Goal: Transaction & Acquisition: Purchase product/service

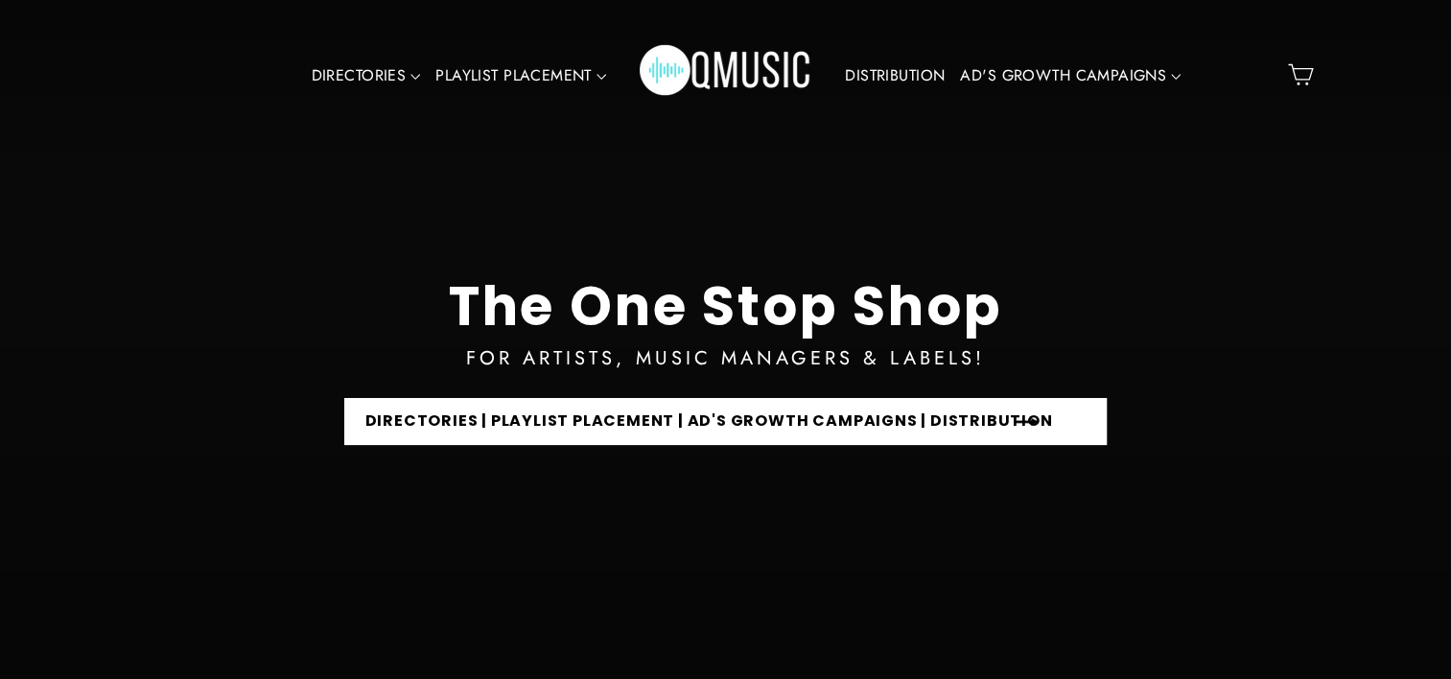
click at [595, 421] on link "DIRECTORIES | PLAYLIST PLACEMENT | AD'S GROWTH CAMPAIGNS | DISTRIBUTION" at bounding box center [725, 421] width 763 height 47
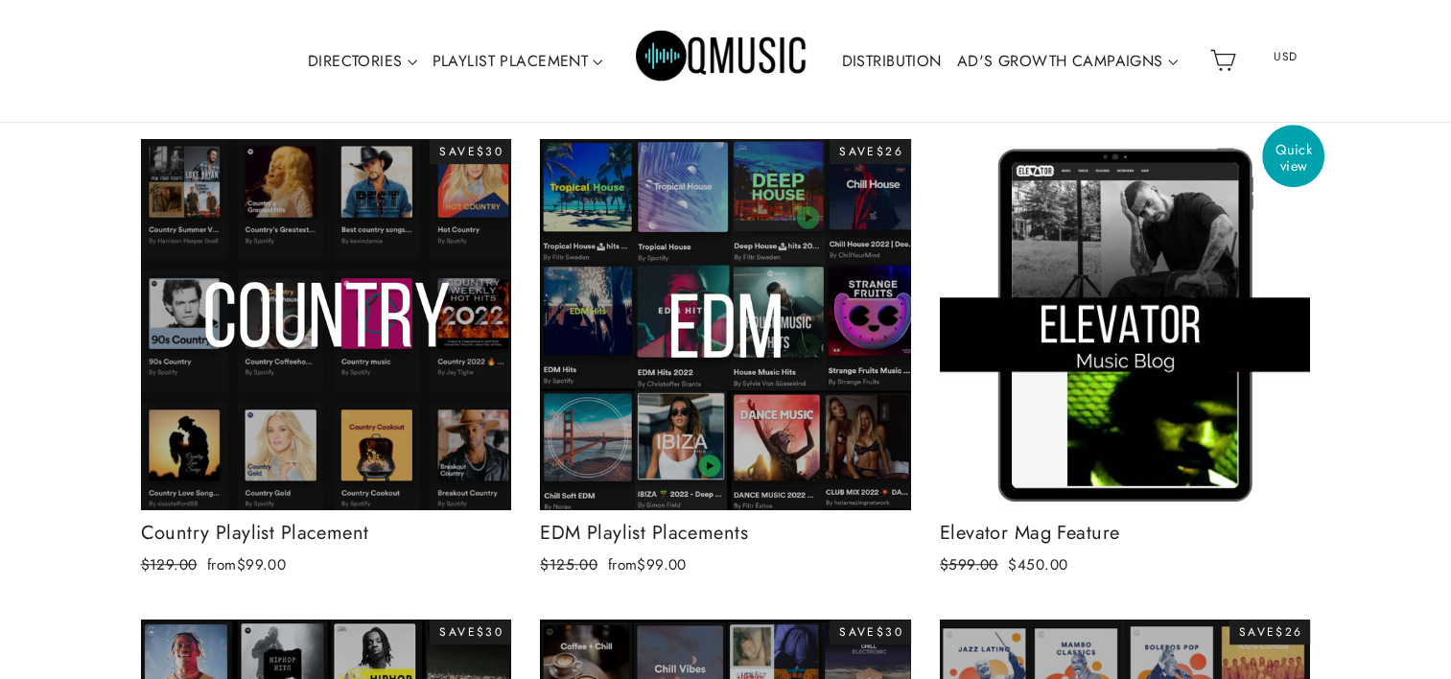
scroll to position [1217, 0]
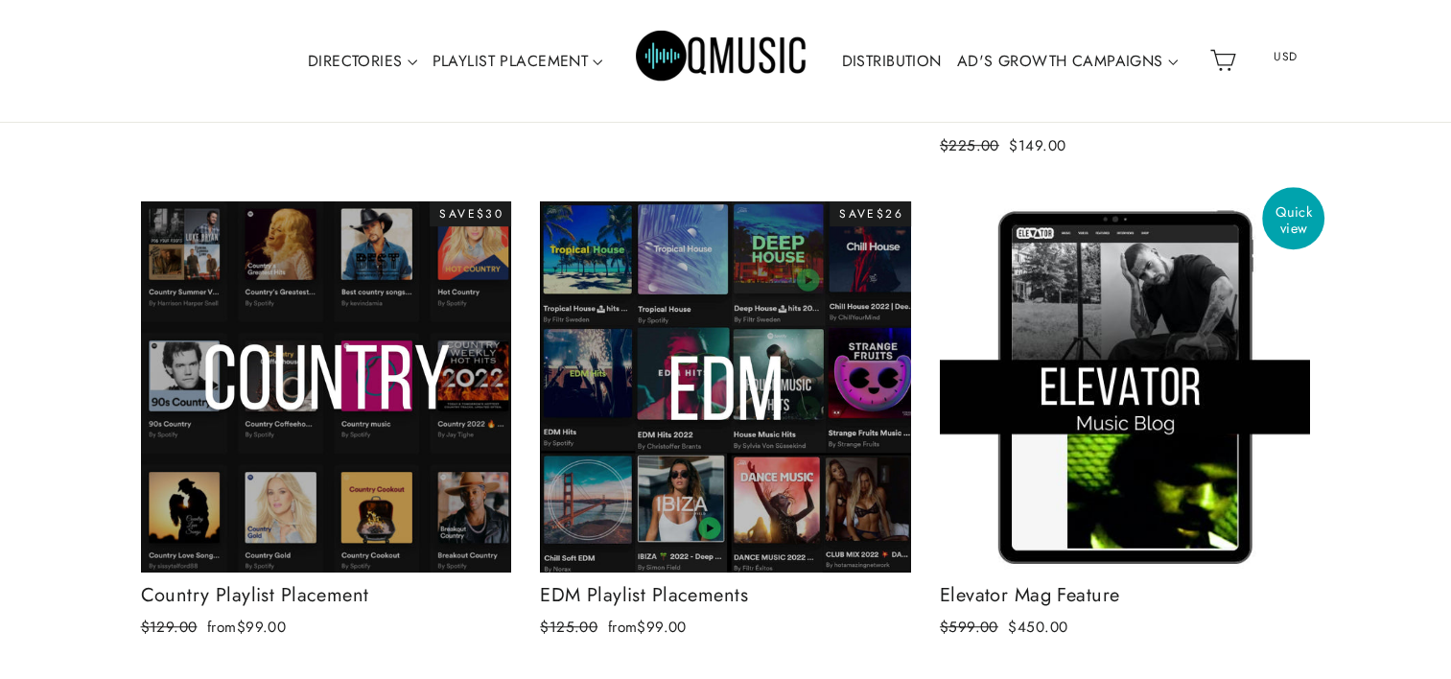
click at [1114, 328] on img at bounding box center [1125, 386] width 371 height 371
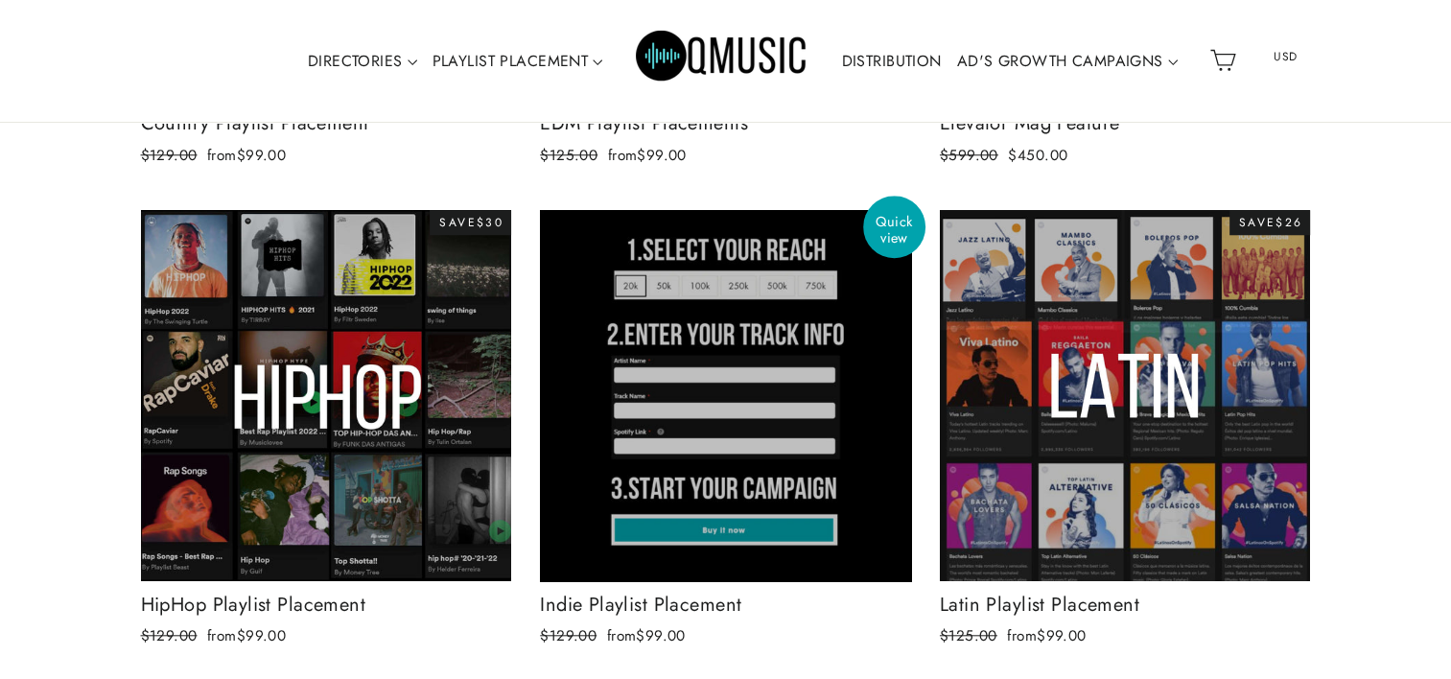
scroll to position [1697, 0]
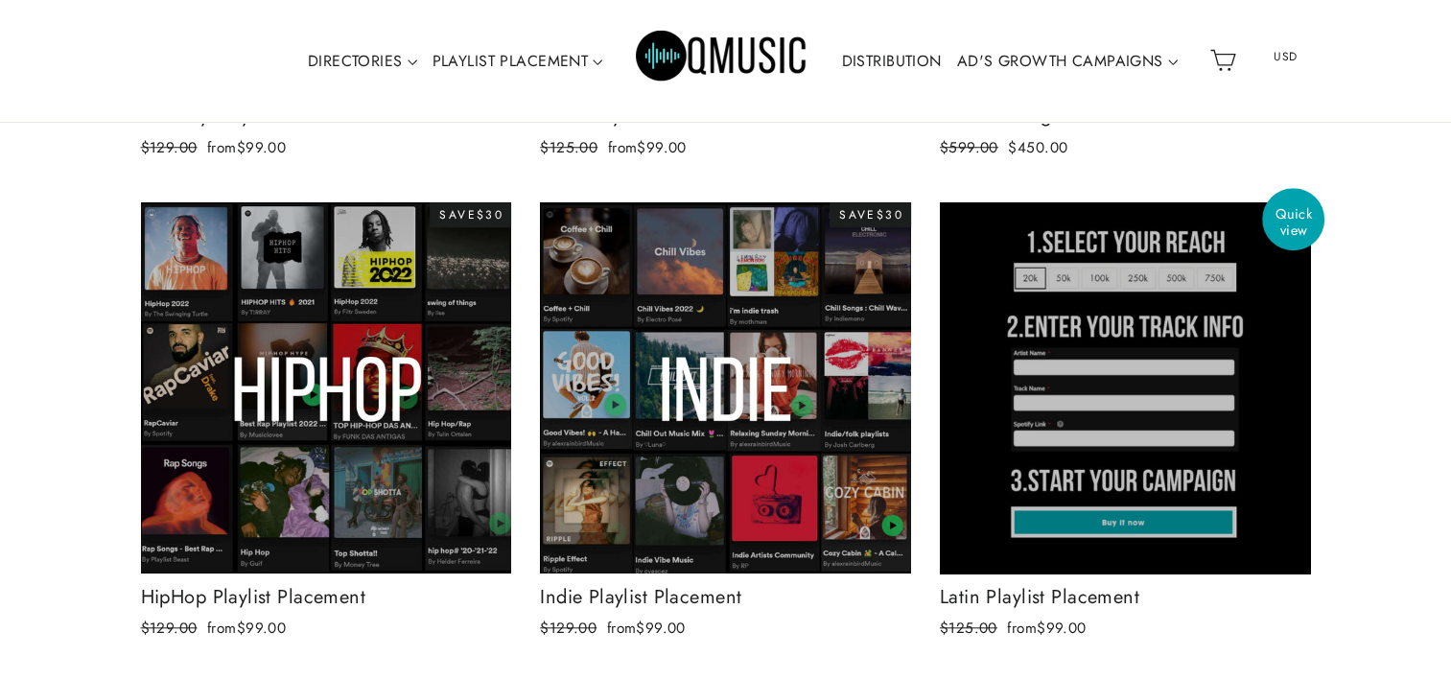
click at [1084, 392] on div at bounding box center [1125, 387] width 373 height 373
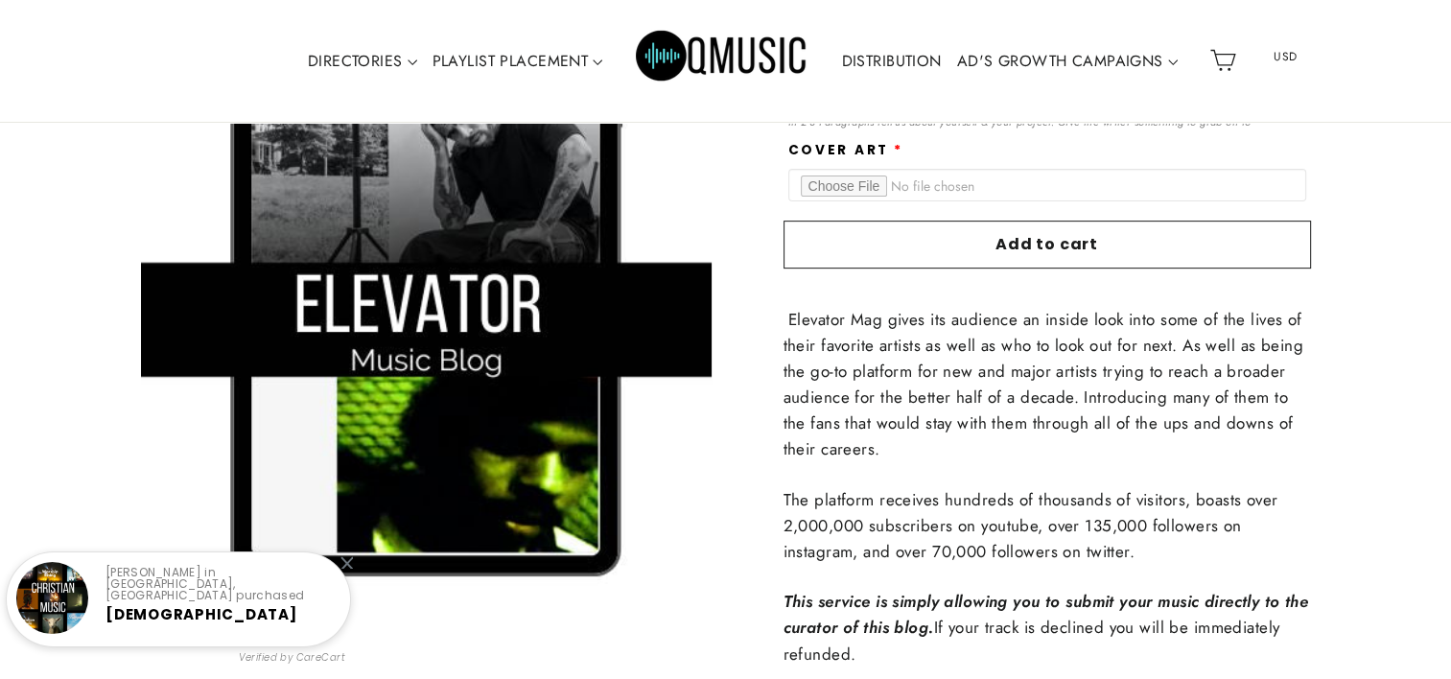
scroll to position [773, 0]
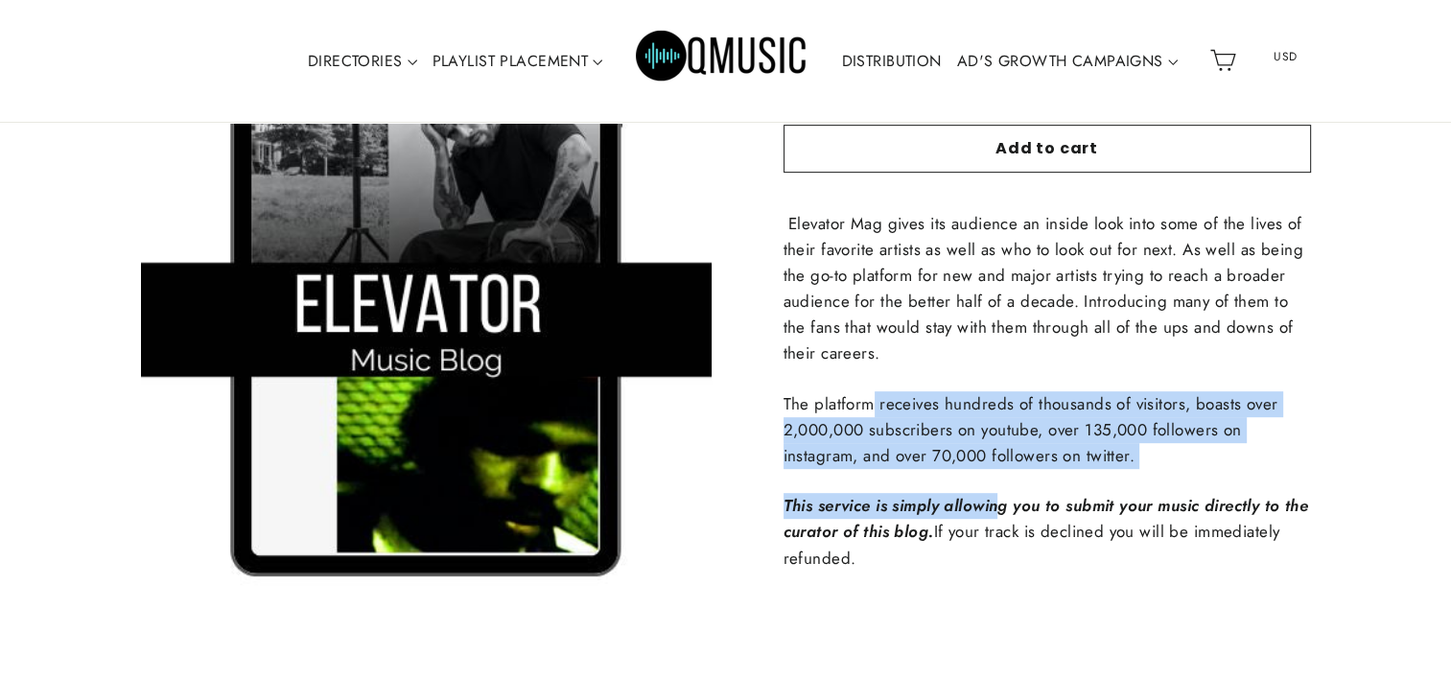
drag, startPoint x: 873, startPoint y: 403, endPoint x: 998, endPoint y: 486, distance: 150.8
click at [998, 486] on div "Elevator Mag gives its audience an inside look into some of the lives of their …" at bounding box center [1047, 391] width 527 height 361
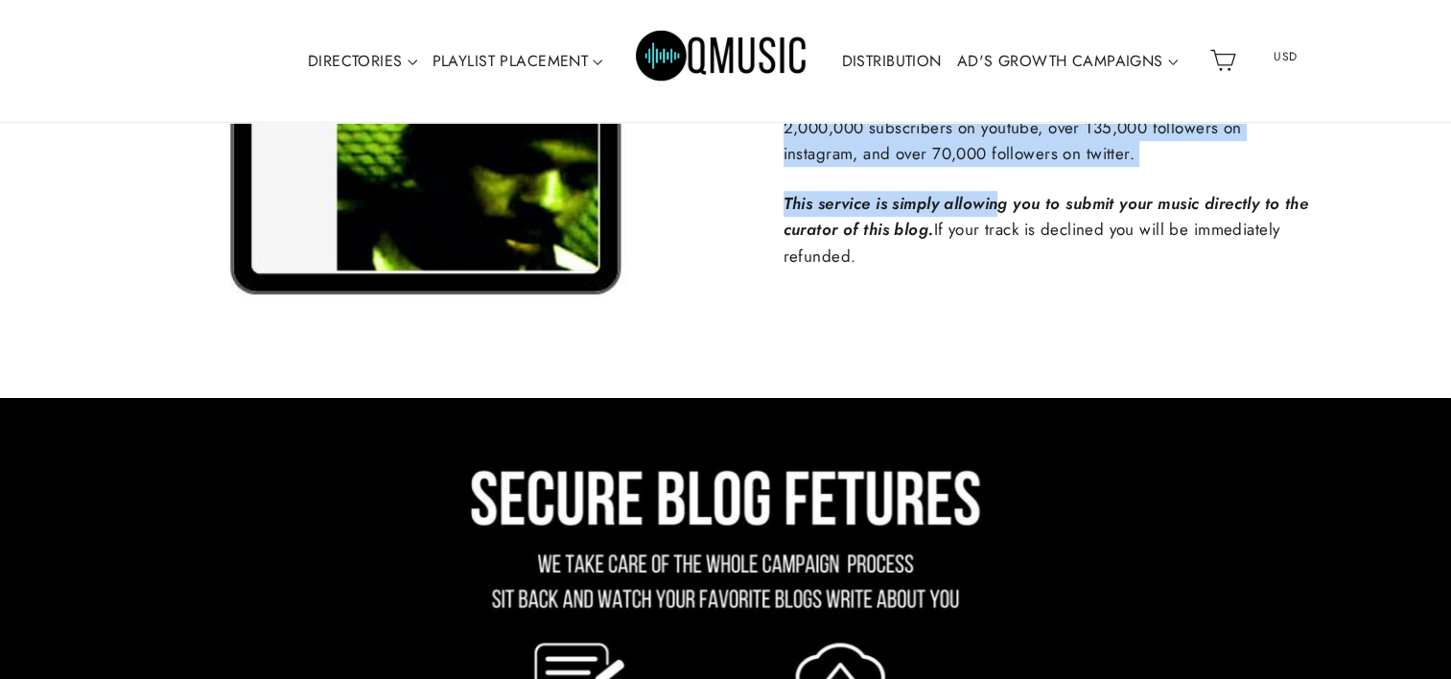
scroll to position [1157, 0]
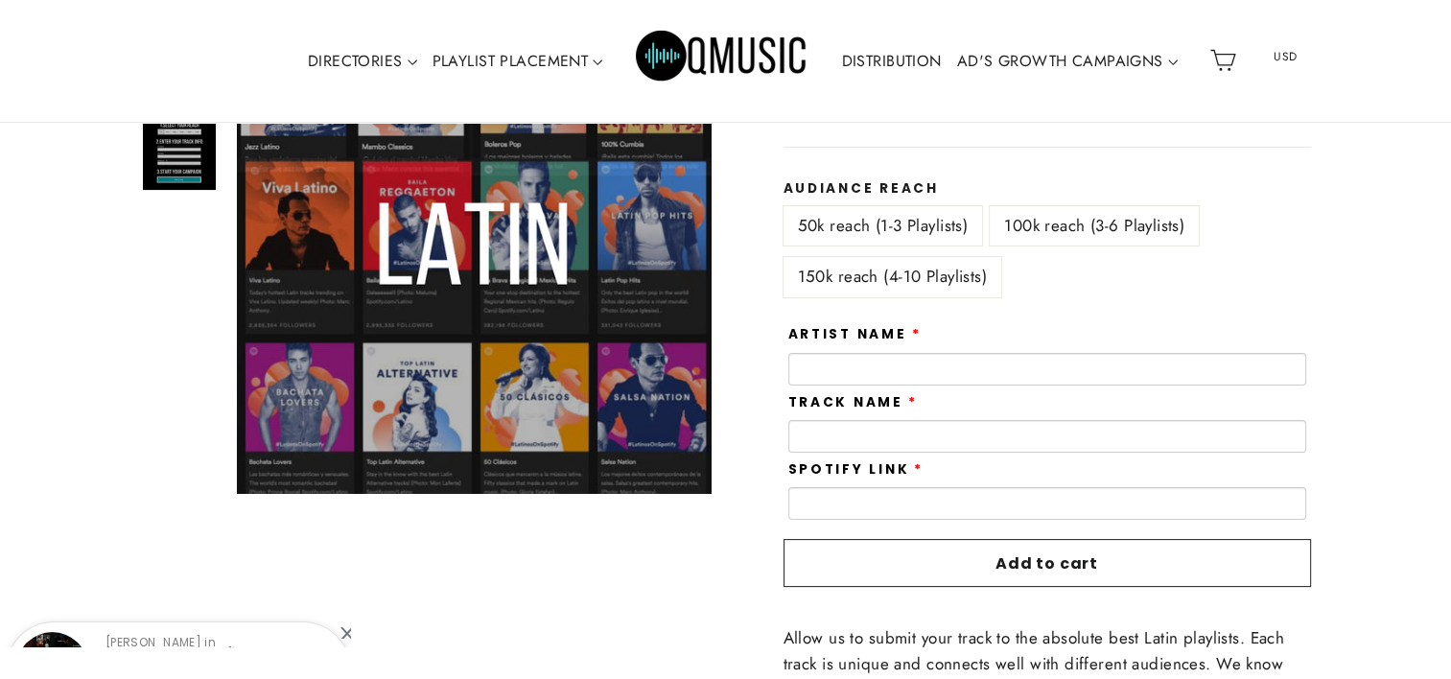
scroll to position [293, 0]
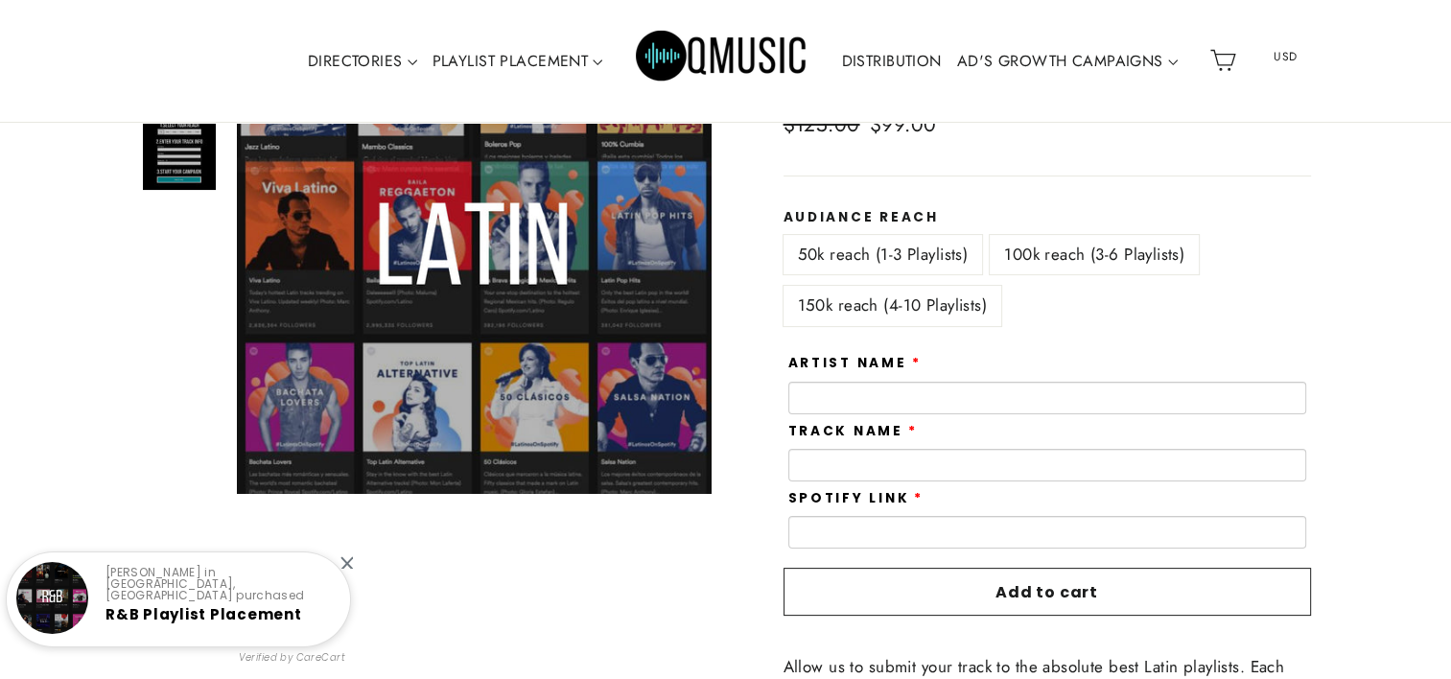
click at [1098, 258] on label "100k reach (3-6 Playlists)" at bounding box center [1094, 254] width 209 height 39
click at [956, 299] on label "150k reach (4-10 Playlists)" at bounding box center [893, 305] width 218 height 39
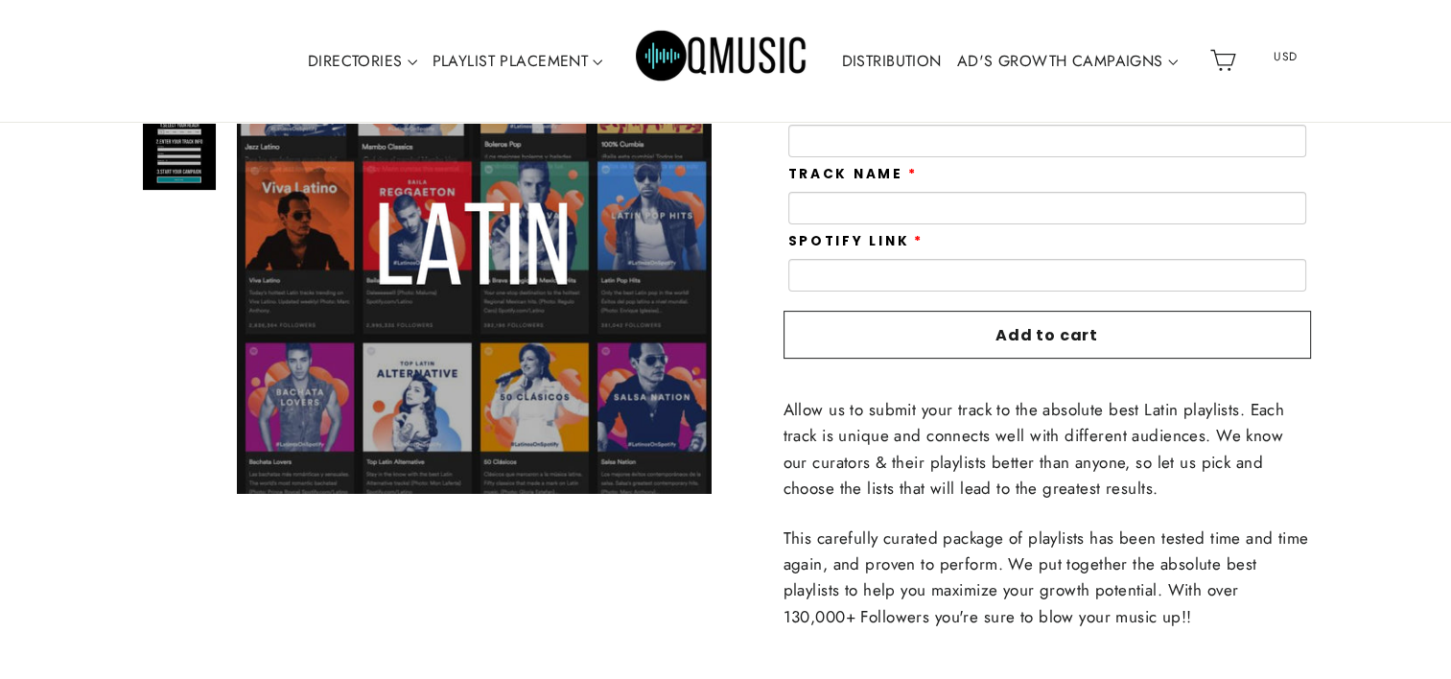
scroll to position [581, 0]
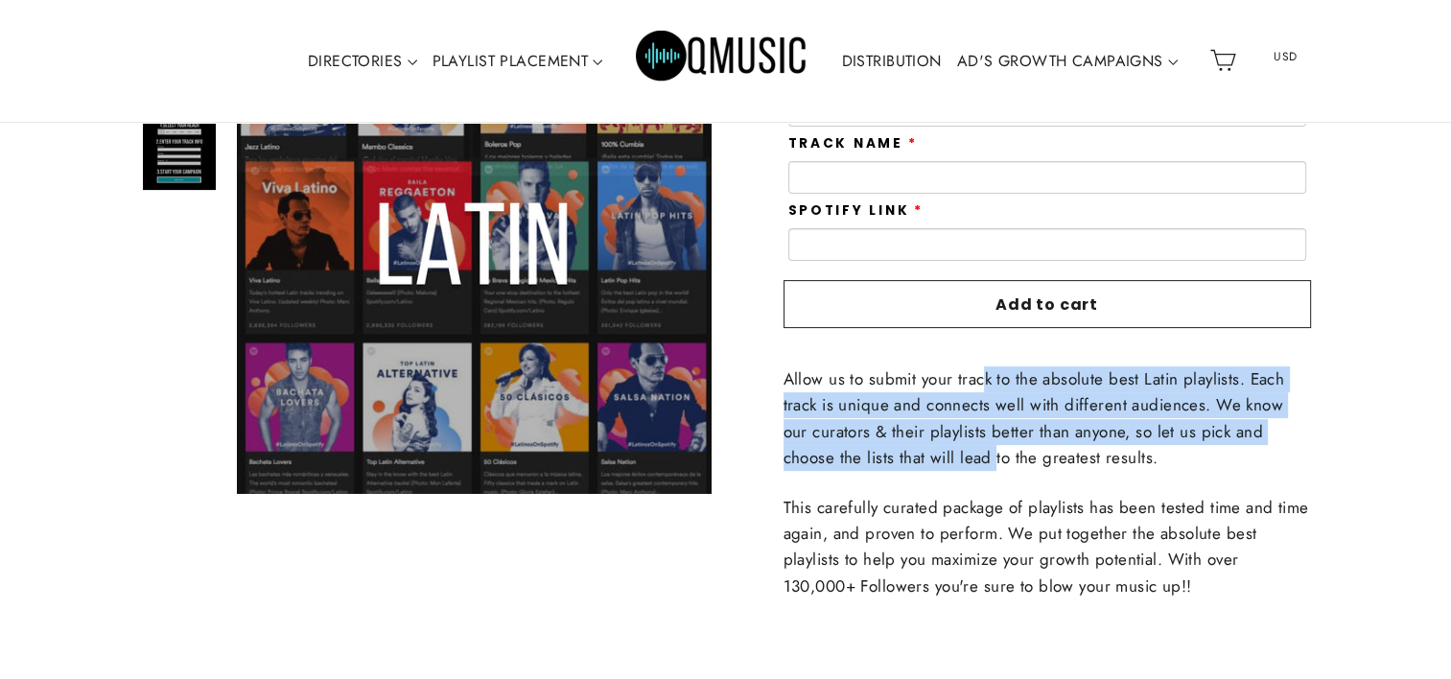
drag, startPoint x: 982, startPoint y: 381, endPoint x: 997, endPoint y: 451, distance: 71.7
click at [997, 451] on span "Allow us to submit your track to the absolute best Latin playlists. Each track …" at bounding box center [1035, 418] width 502 height 102
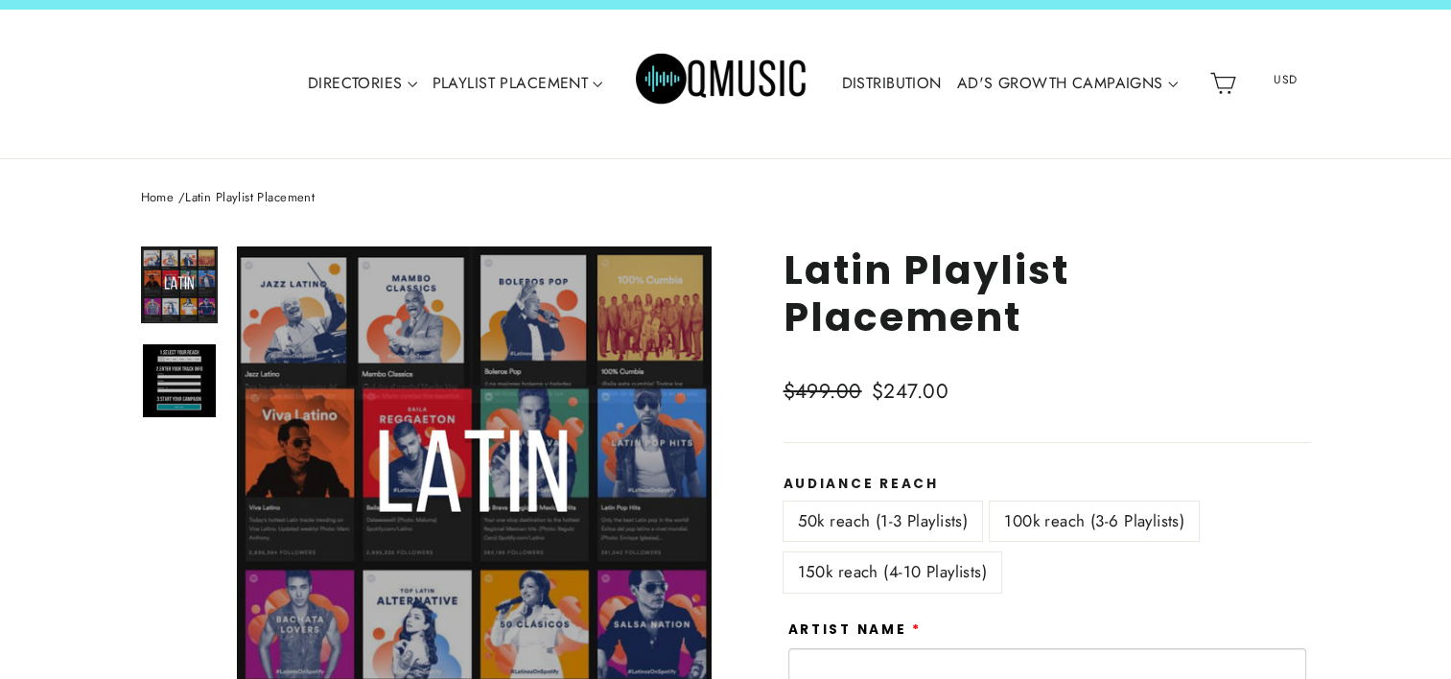
scroll to position [0, 0]
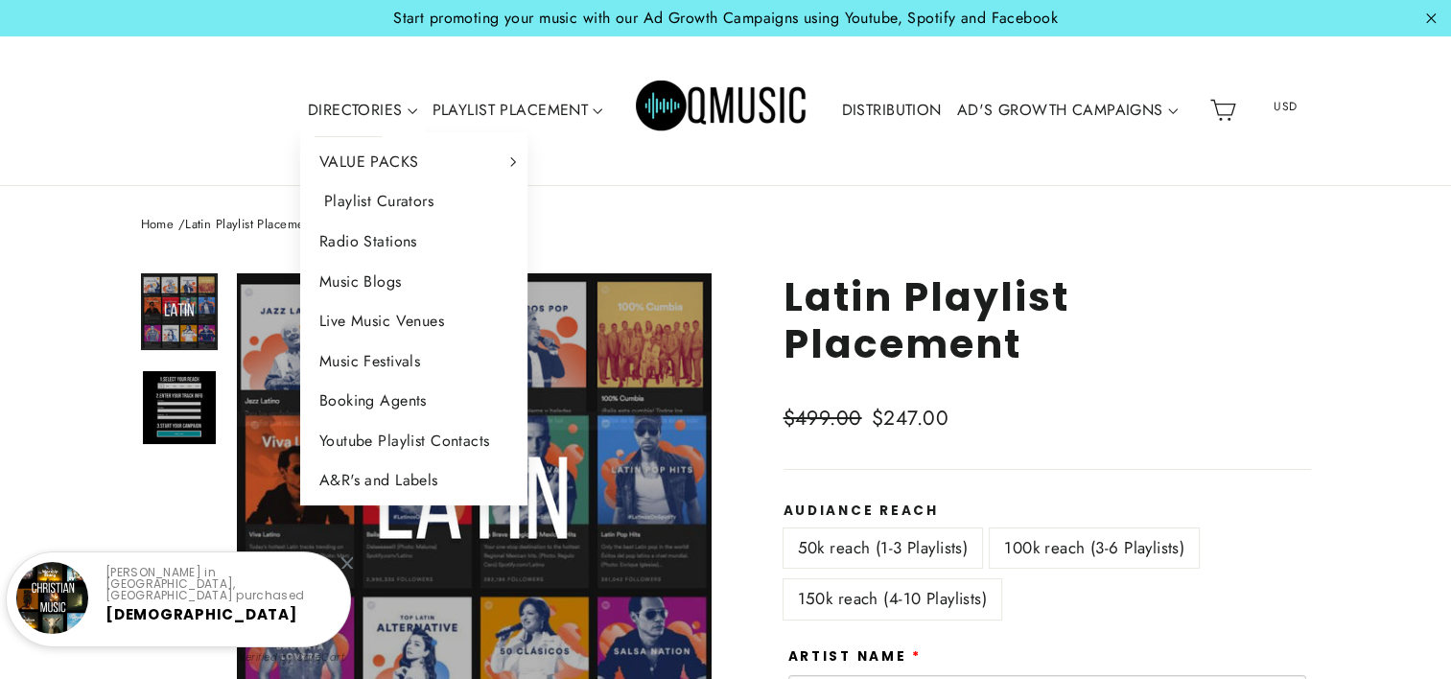
click at [410, 199] on link "Playlist Curators" at bounding box center [414, 201] width 228 height 40
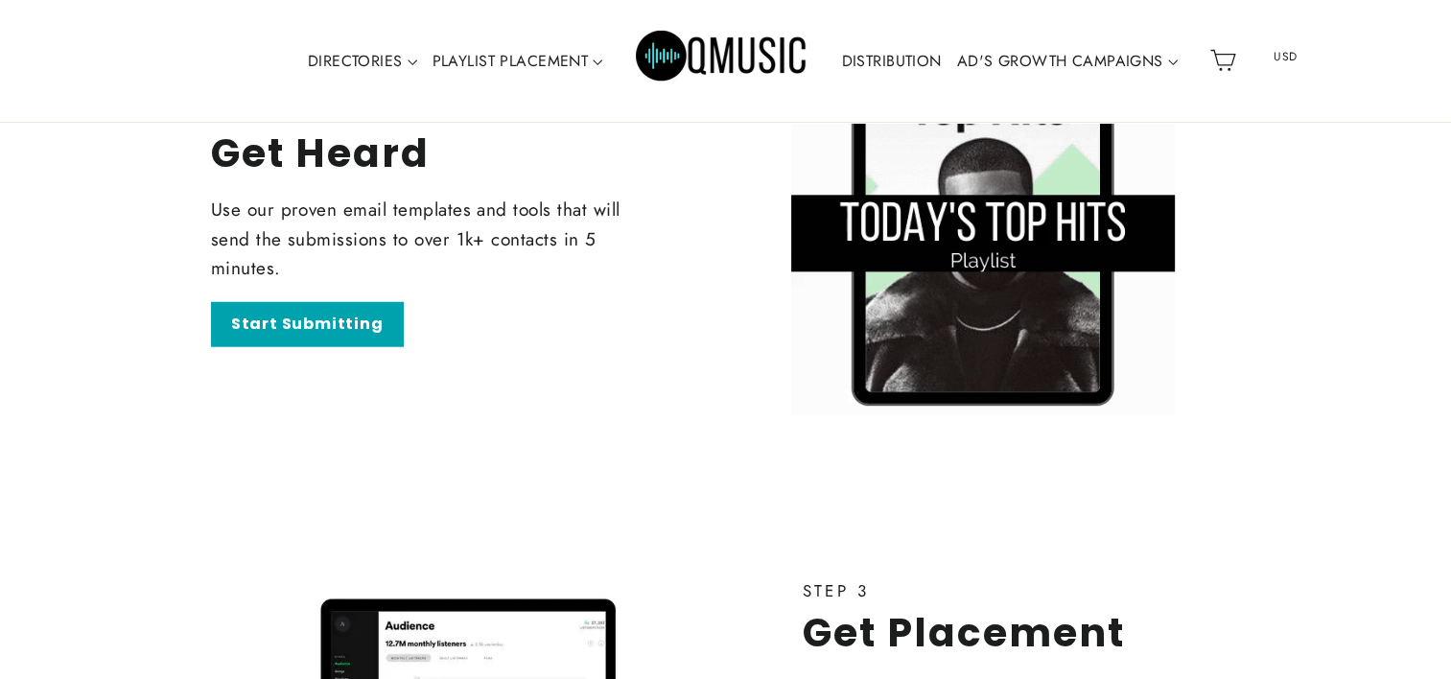
scroll to position [4861, 0]
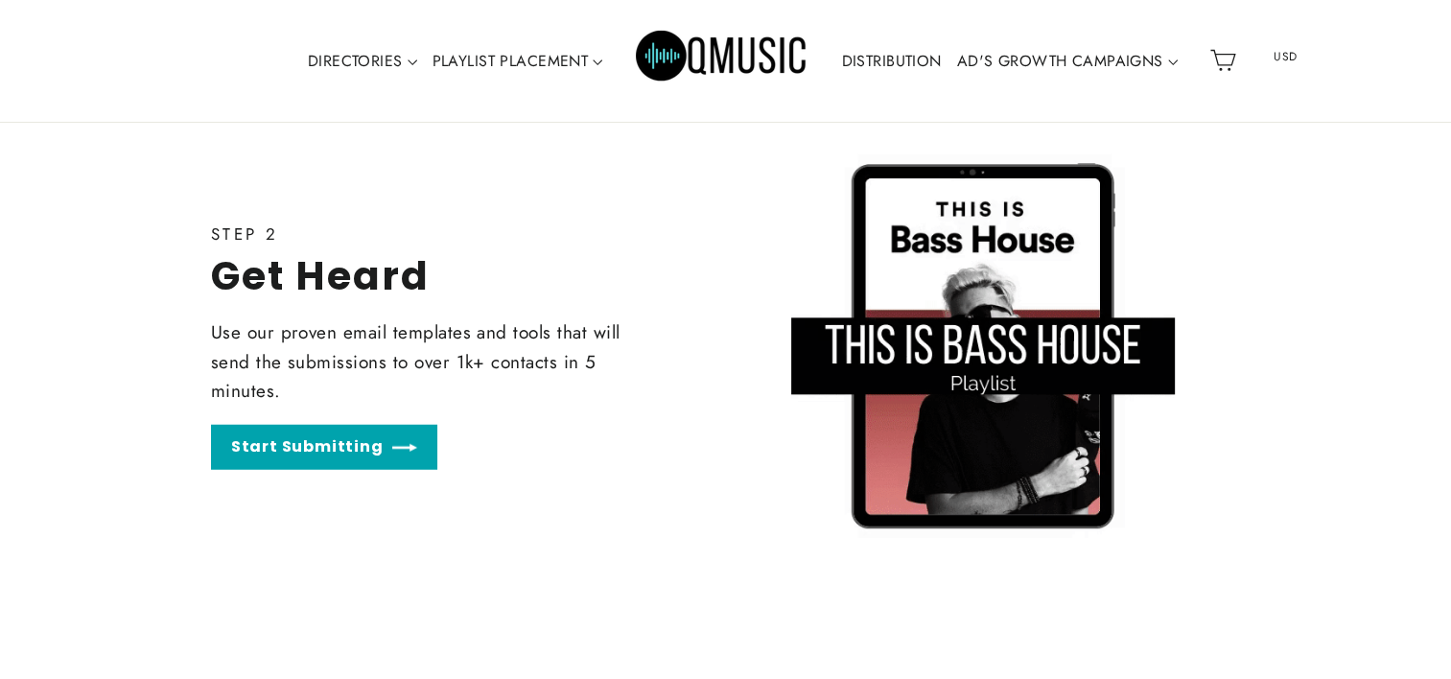
click at [337, 455] on link "Start Submitting" at bounding box center [324, 447] width 226 height 45
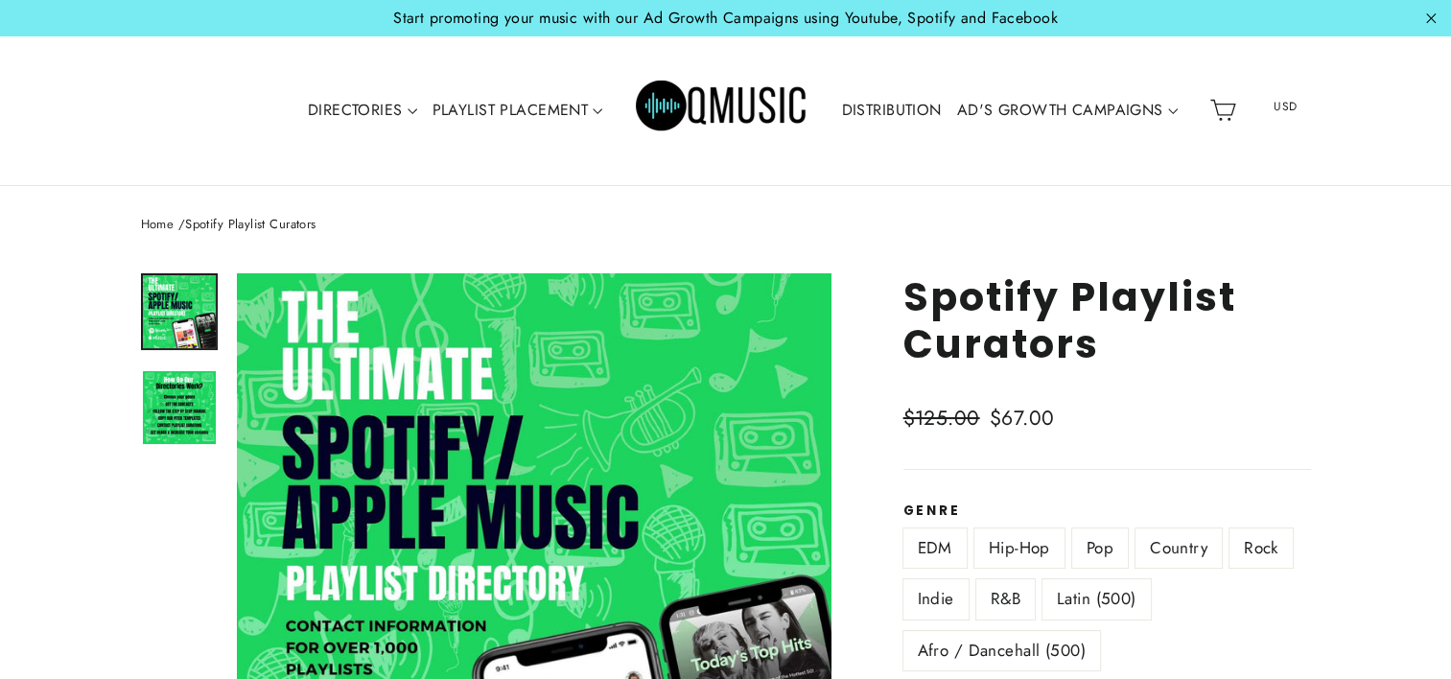
scroll to position [96, 0]
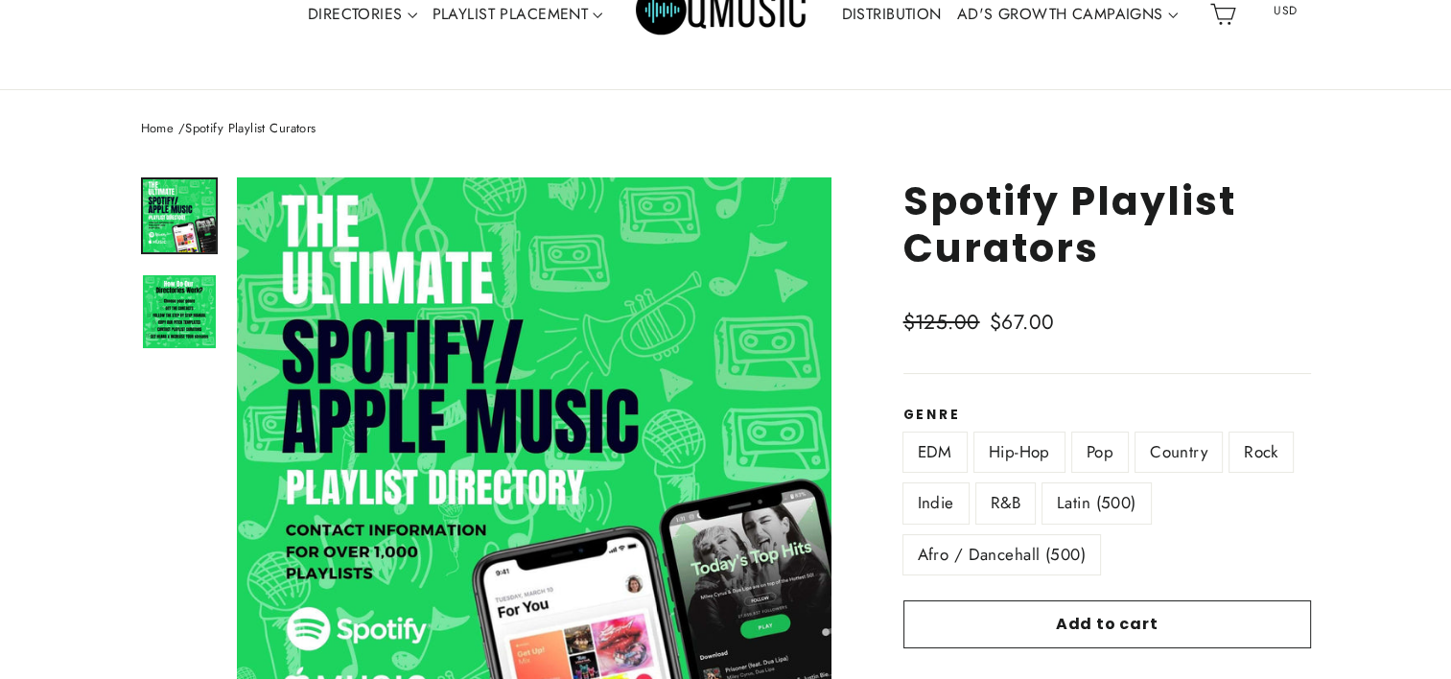
click at [1071, 504] on label "Latin (500)" at bounding box center [1096, 502] width 108 height 39
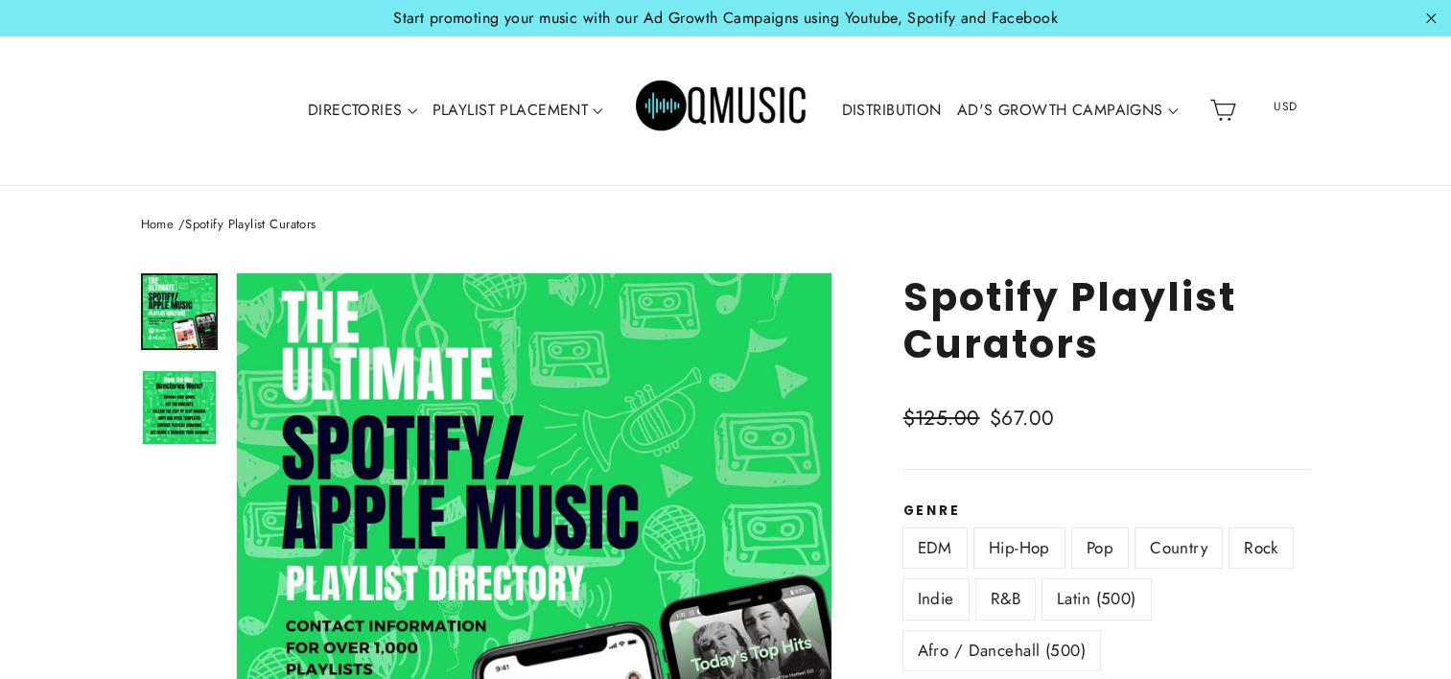
click at [914, 107] on link "DISTRIBUTION" at bounding box center [890, 110] width 115 height 44
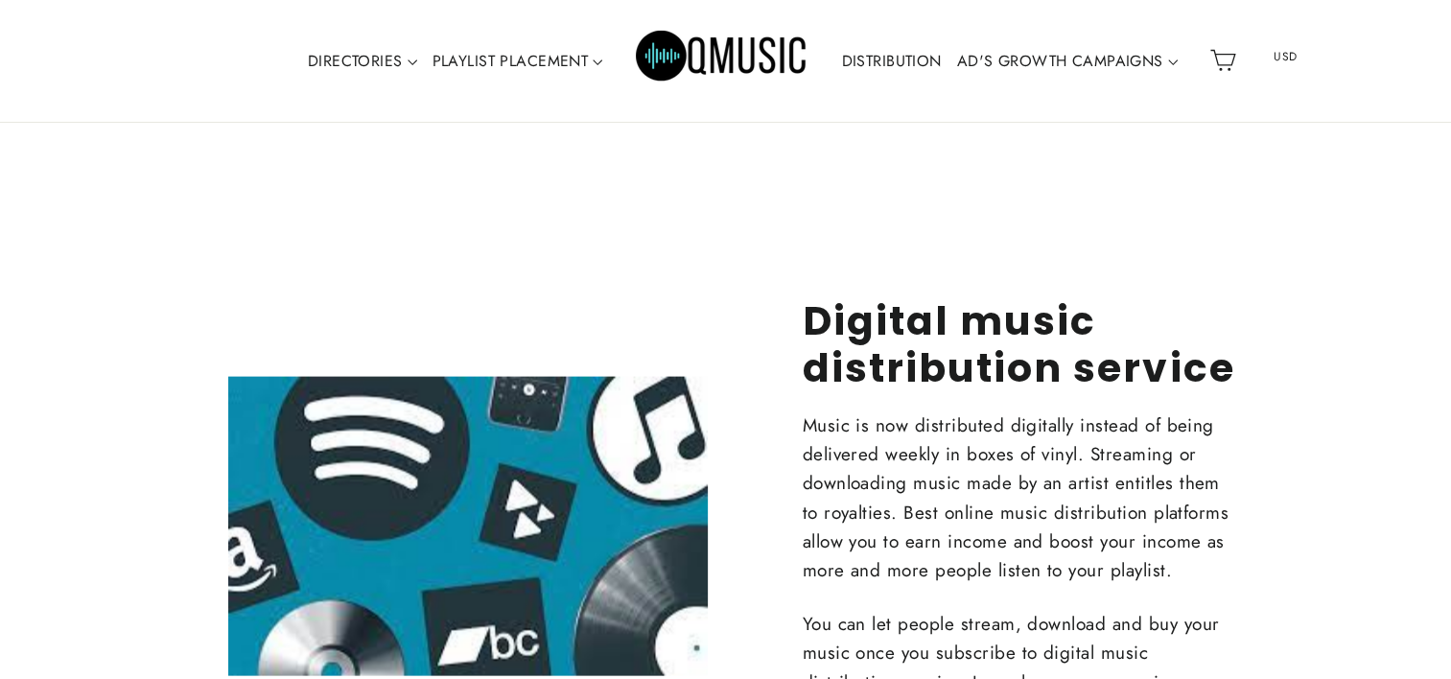
scroll to position [3836, 0]
